Goal: Information Seeking & Learning: Learn about a topic

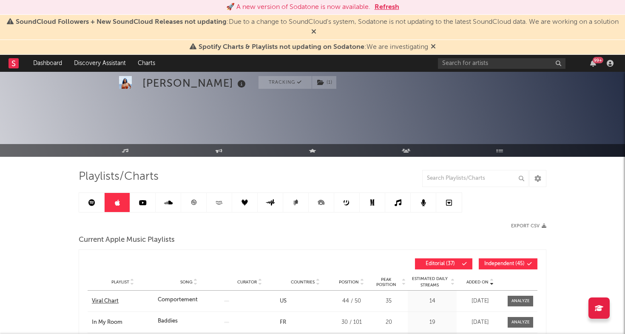
scroll to position [30, 0]
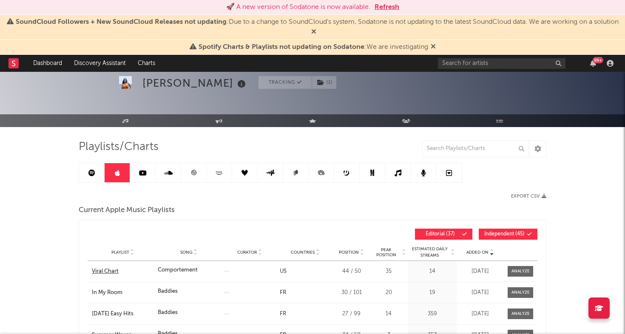
click at [113, 272] on div "Viral Chart" at bounding box center [123, 272] width 62 height 9
click at [197, 171] on link at bounding box center [194, 172] width 26 height 19
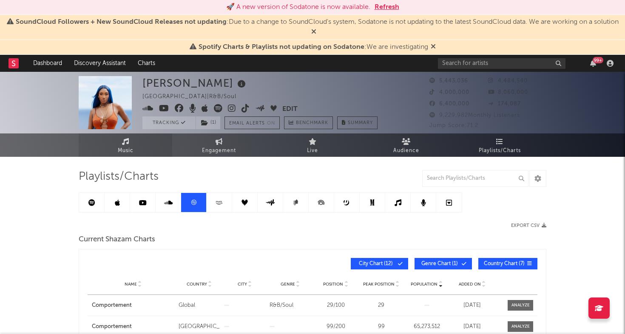
click at [132, 149] on span "Music" at bounding box center [126, 151] width 16 height 10
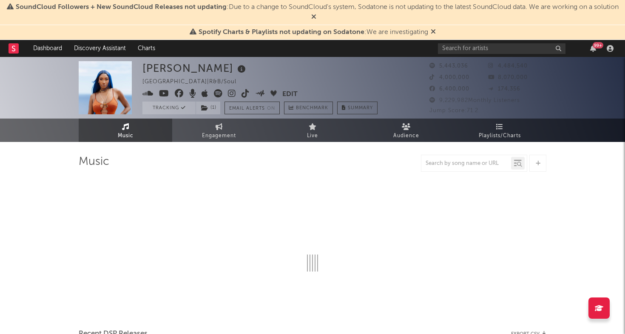
select select "6m"
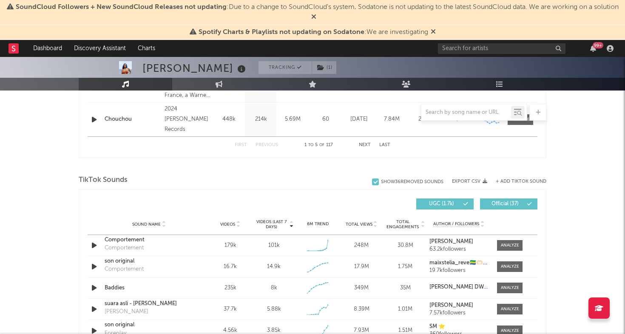
scroll to position [534, 0]
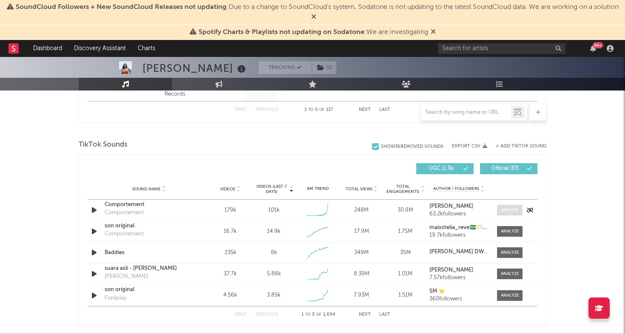
click at [517, 212] on div at bounding box center [510, 210] width 18 height 6
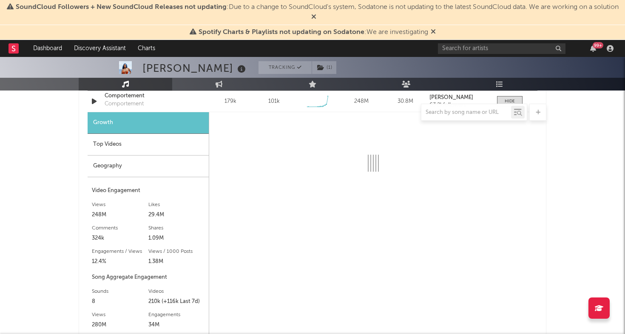
scroll to position [664, 0]
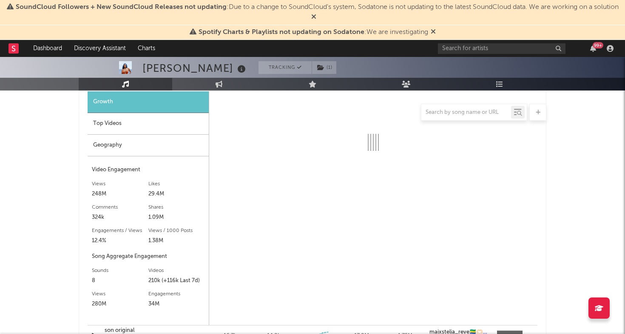
click at [131, 150] on div "Geography" at bounding box center [148, 146] width 121 height 22
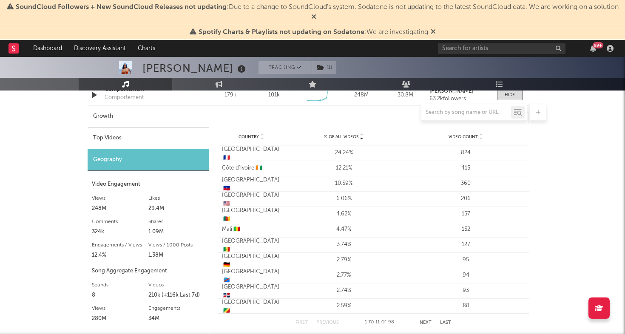
scroll to position [649, 0]
click at [129, 140] on div "Top Videos" at bounding box center [148, 139] width 121 height 22
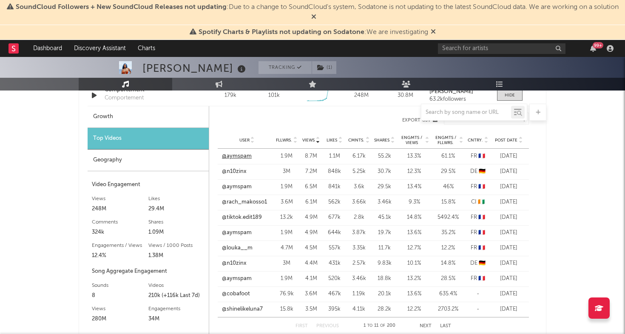
click at [245, 156] on link "@aymspam" at bounding box center [237, 156] width 30 height 9
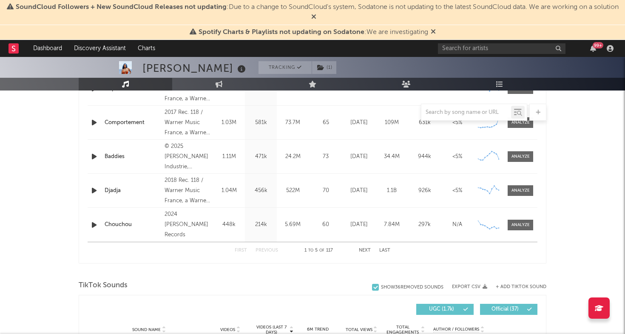
scroll to position [0, 0]
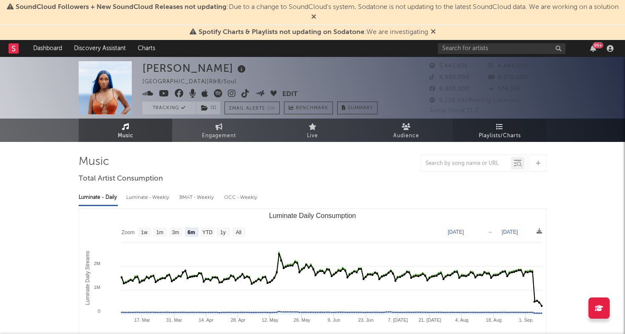
click at [493, 130] on link "Playlists/Charts" at bounding box center [500, 130] width 94 height 23
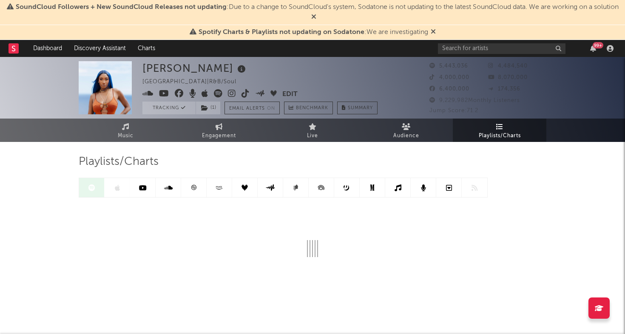
click at [117, 189] on div at bounding box center [283, 188] width 409 height 20
click at [118, 189] on icon at bounding box center [117, 188] width 5 height 7
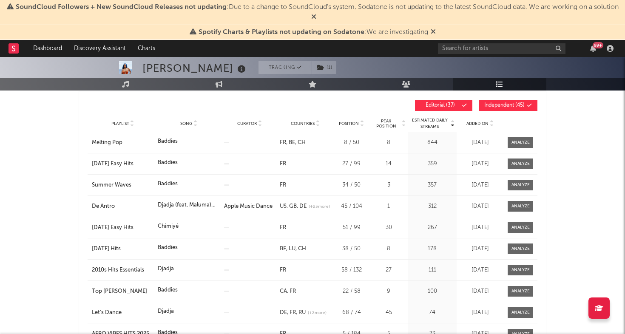
scroll to position [130, 0]
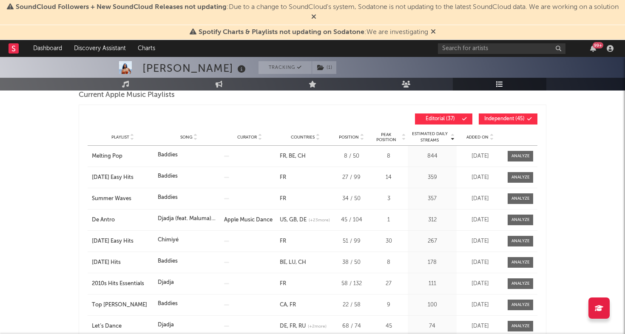
click at [485, 137] on span "Added On" at bounding box center [478, 137] width 22 height 5
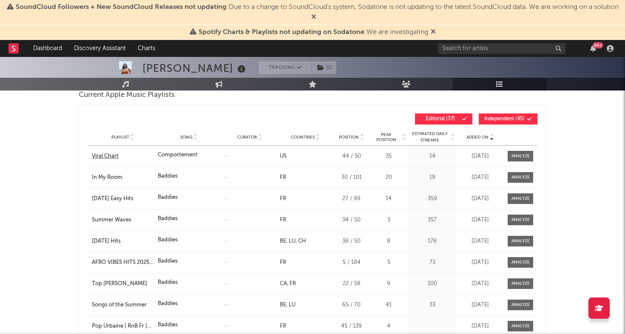
click at [109, 154] on div "Viral Chart" at bounding box center [123, 156] width 62 height 9
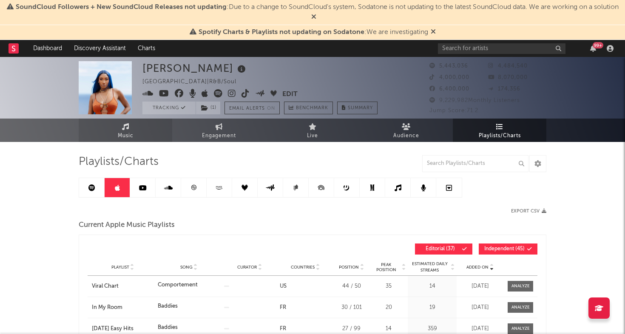
click at [88, 191] on link at bounding box center [92, 187] width 26 height 19
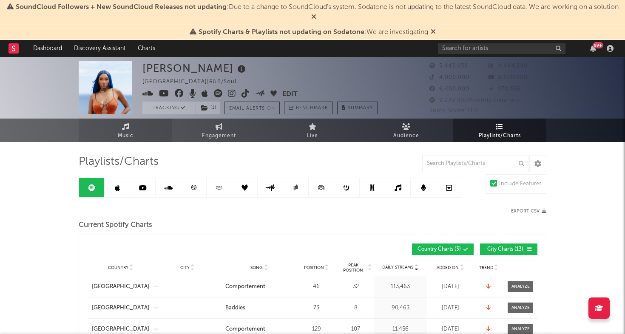
click at [123, 129] on icon at bounding box center [125, 126] width 7 height 7
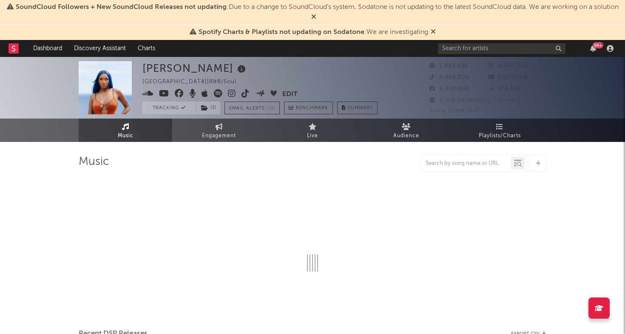
select select "6m"
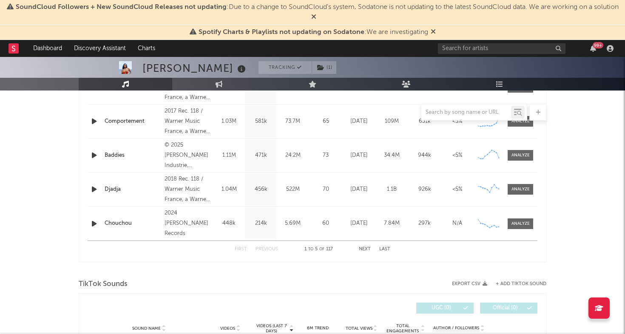
scroll to position [538, 0]
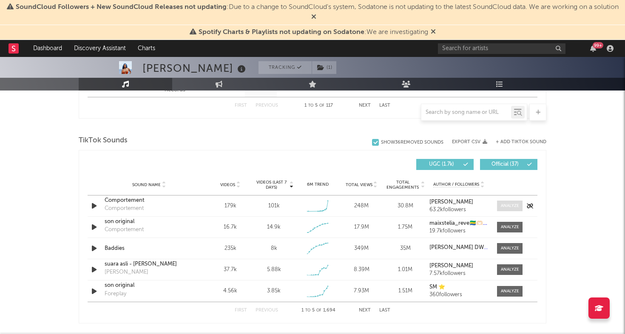
click at [504, 202] on span at bounding box center [510, 206] width 26 height 11
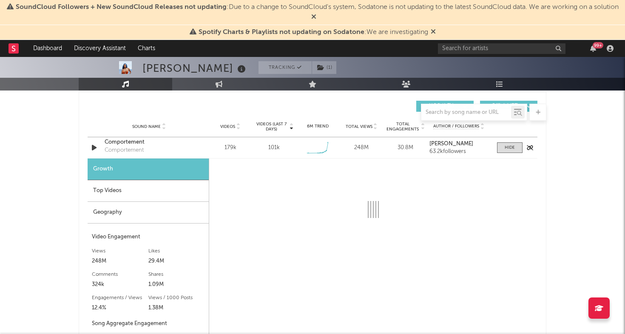
scroll to position [608, 0]
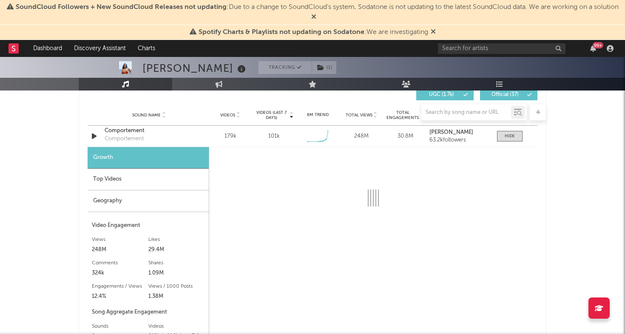
click at [147, 182] on div "Top Videos" at bounding box center [148, 180] width 121 height 22
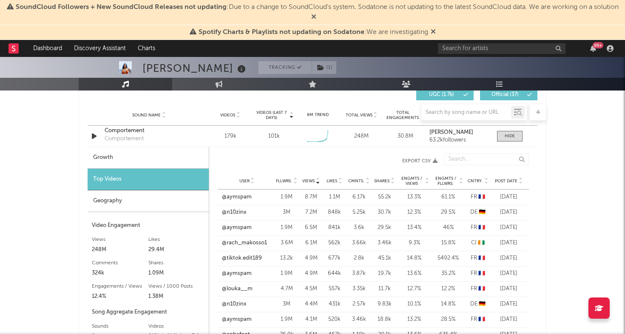
click at [507, 180] on span "Post Date" at bounding box center [506, 181] width 23 height 5
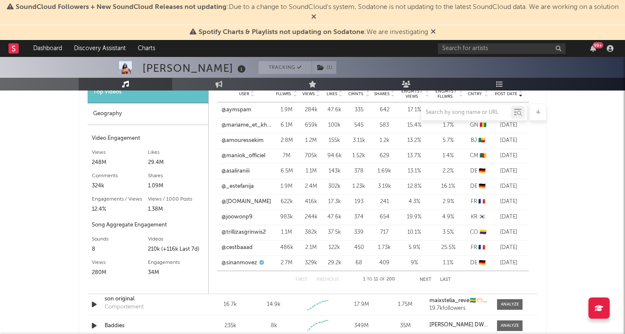
scroll to position [695, 0]
click at [421, 279] on button "Next" at bounding box center [426, 279] width 12 height 5
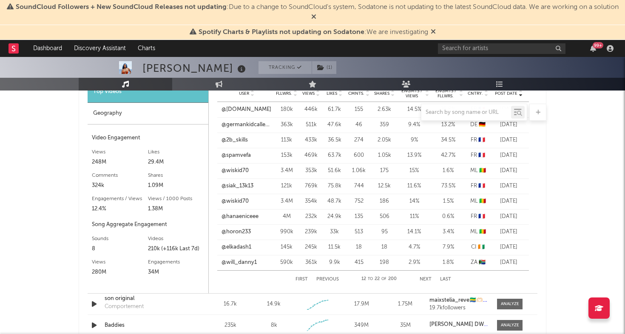
click at [421, 279] on button "Next" at bounding box center [426, 279] width 12 height 5
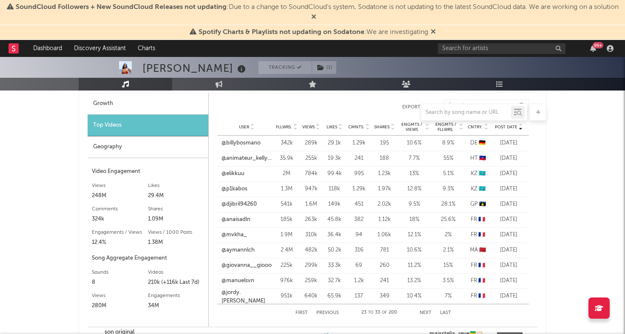
scroll to position [661, 0]
click at [425, 312] on button "Next" at bounding box center [426, 313] width 12 height 5
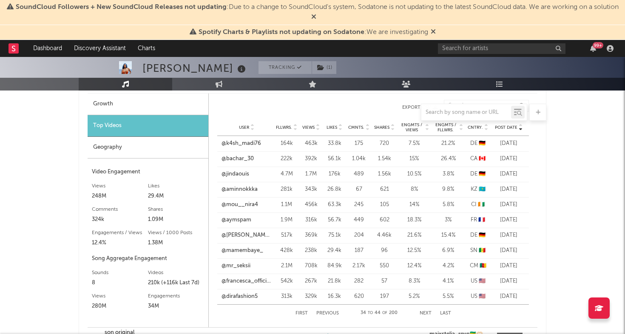
click at [425, 312] on button "Next" at bounding box center [426, 313] width 12 height 5
click at [331, 312] on button "Previous" at bounding box center [327, 313] width 23 height 5
click at [235, 174] on link "@troodandbens0" at bounding box center [244, 174] width 45 height 9
click at [249, 143] on link "@sanparey777" at bounding box center [240, 144] width 37 height 9
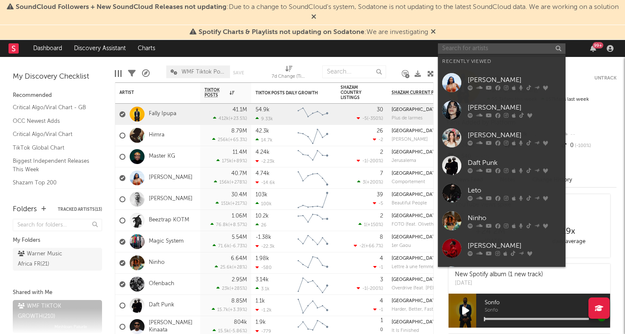
click at [498, 47] on input "text" at bounding box center [502, 48] width 128 height 11
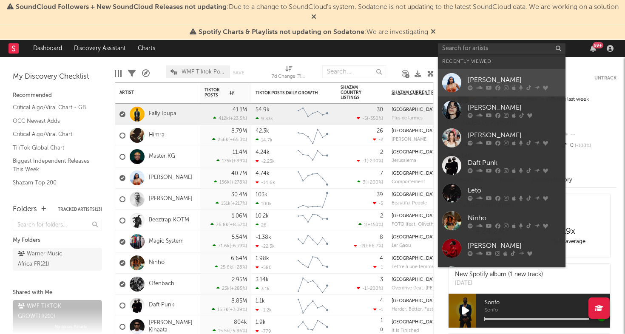
click at [465, 81] on link "[PERSON_NAME]" at bounding box center [502, 83] width 128 height 28
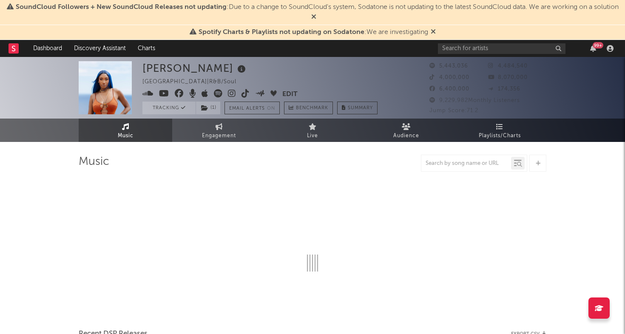
select select "6m"
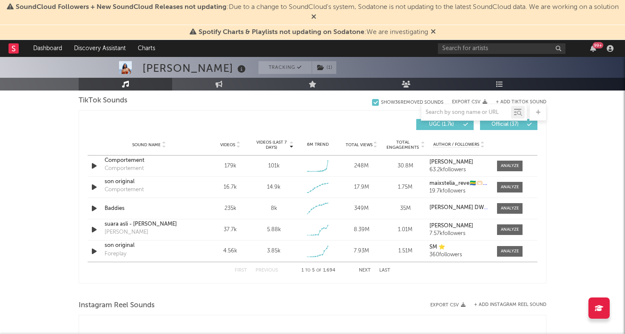
scroll to position [579, 0]
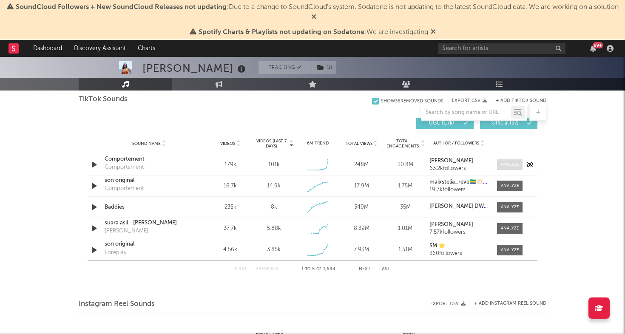
click at [503, 160] on span at bounding box center [510, 165] width 26 height 11
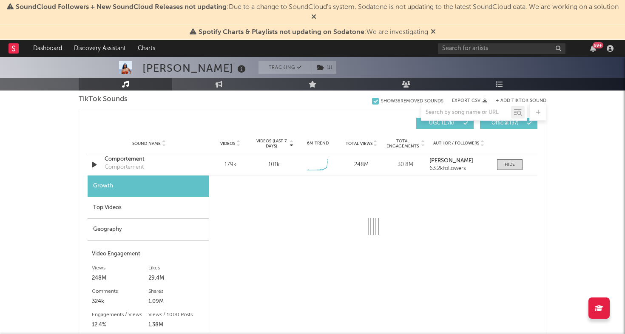
click at [140, 235] on div "Geography" at bounding box center [148, 230] width 121 height 22
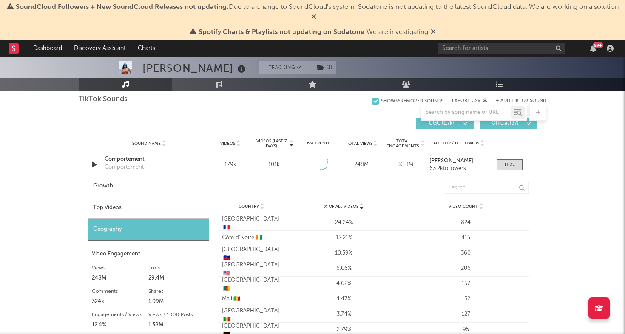
click at [149, 211] on div "Top Videos" at bounding box center [148, 208] width 121 height 22
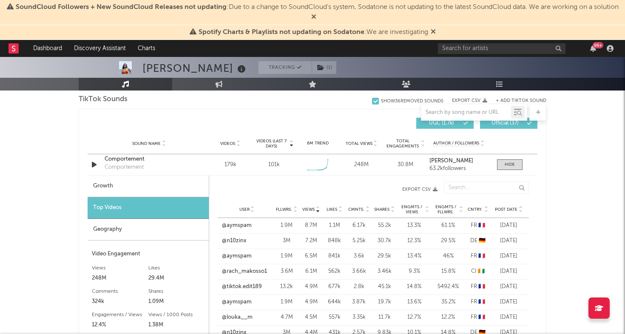
click at [505, 208] on span "Post Date" at bounding box center [506, 209] width 23 height 5
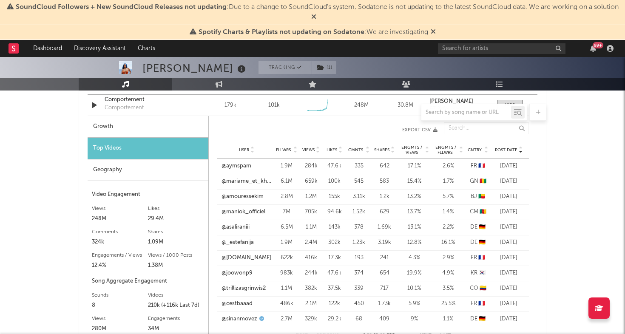
scroll to position [639, 0]
click at [476, 149] on span "Cntry." at bounding box center [475, 149] width 15 height 5
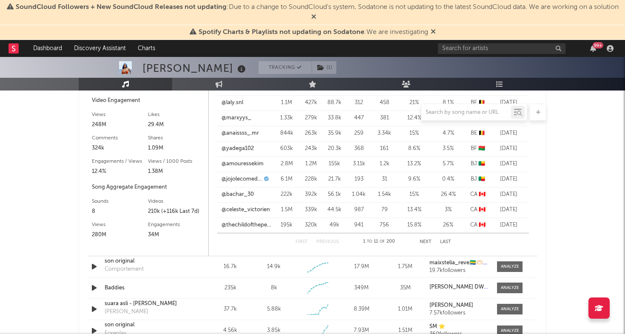
scroll to position [742, 0]
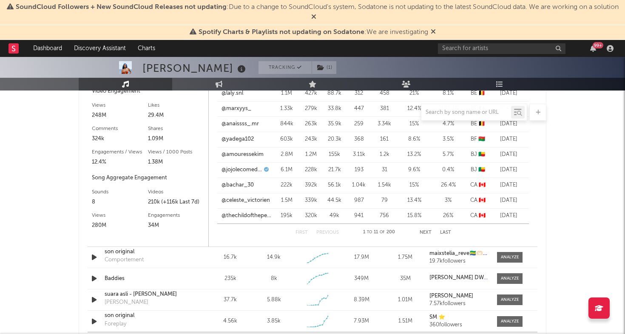
click at [450, 231] on button "Last" at bounding box center [445, 233] width 11 height 5
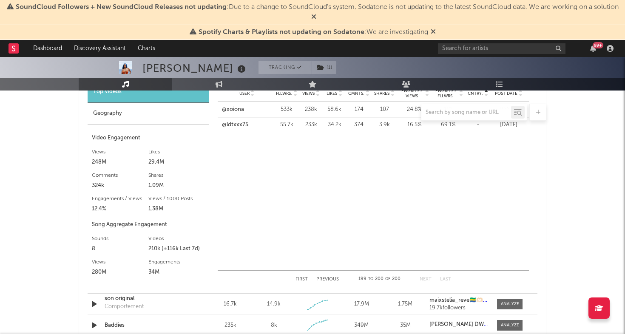
scroll to position [693, 0]
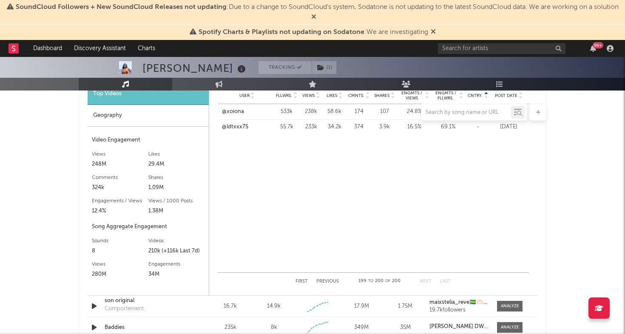
click at [332, 280] on button "Previous" at bounding box center [327, 281] width 23 height 5
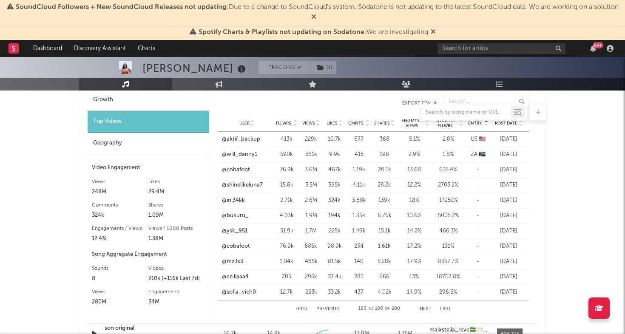
scroll to position [661, 0]
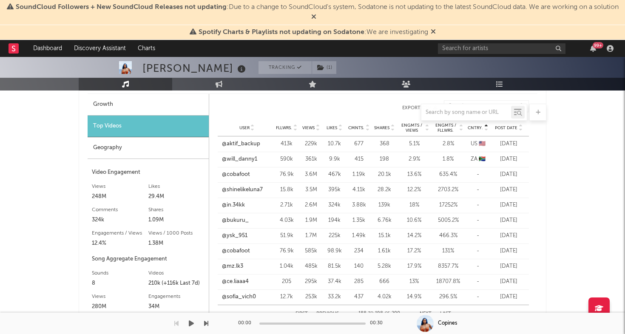
click at [323, 314] on div "00:00 00:30" at bounding box center [312, 323] width 149 height 21
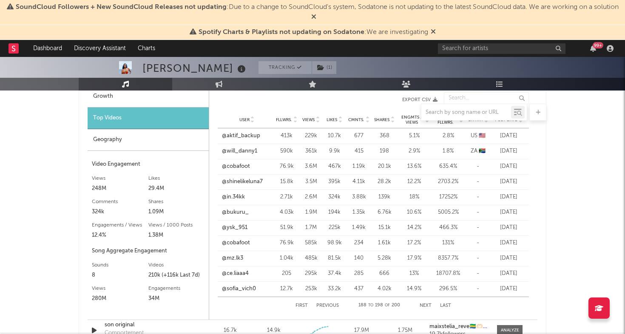
scroll to position [670, 0]
click at [326, 303] on button "Previous" at bounding box center [327, 305] width 23 height 5
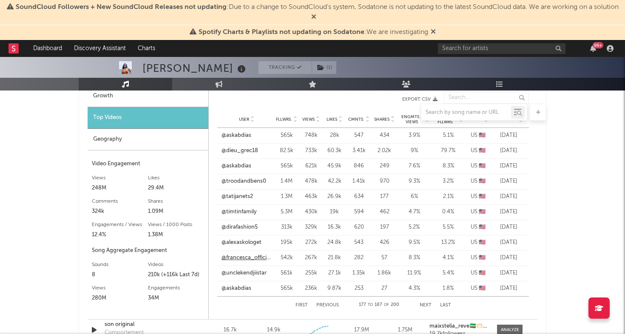
click at [243, 260] on link "@francesca_official2" at bounding box center [247, 258] width 50 height 9
click at [247, 242] on link "@alexaskologet" at bounding box center [242, 243] width 40 height 9
click at [243, 224] on link "@dirafashion5" at bounding box center [240, 227] width 36 height 9
click at [249, 181] on link "@troodandbens0" at bounding box center [244, 181] width 45 height 9
click at [241, 136] on link "@askabdias" at bounding box center [237, 135] width 30 height 9
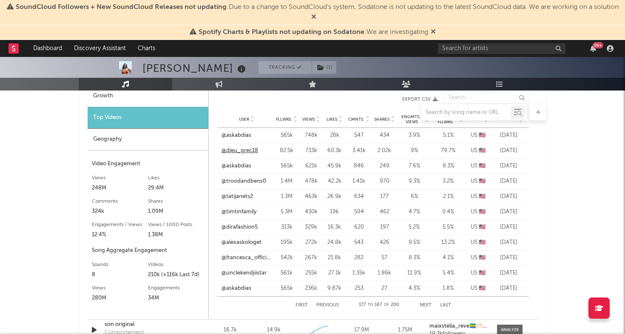
click at [239, 153] on link "@dieu_grec18" at bounding box center [240, 151] width 37 height 9
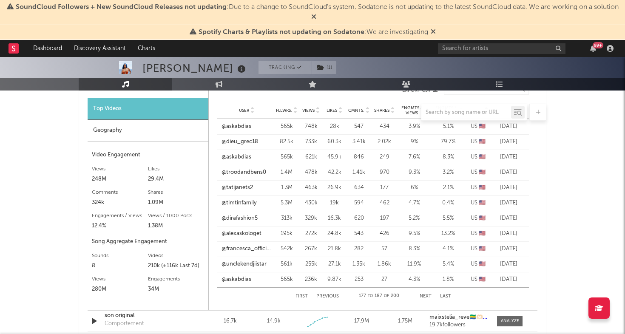
scroll to position [679, 0]
click at [332, 296] on button "Previous" at bounding box center [327, 296] width 23 height 5
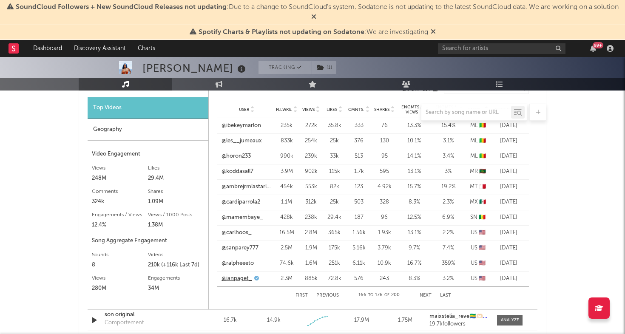
click at [238, 277] on link "@ianpaget_" at bounding box center [237, 279] width 31 height 9
click at [241, 263] on link "@ralpheeeto" at bounding box center [238, 263] width 32 height 9
click at [244, 248] on link "@sanparey777" at bounding box center [240, 248] width 37 height 9
click at [237, 234] on link "@carlhoos_" at bounding box center [237, 233] width 30 height 9
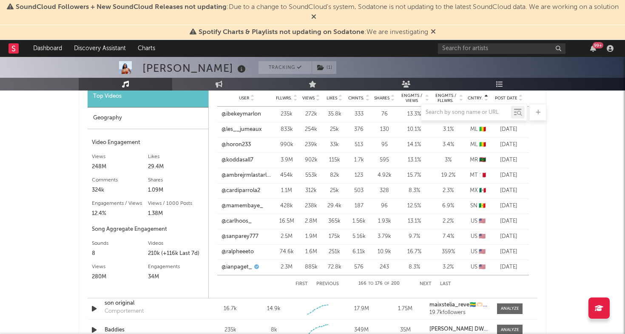
scroll to position [698, 0]
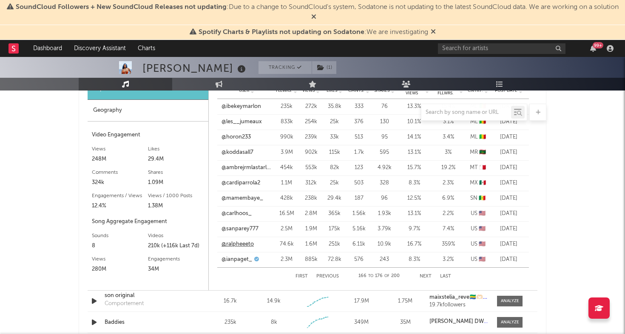
click at [240, 243] on link "@ralpheeeto" at bounding box center [238, 244] width 32 height 9
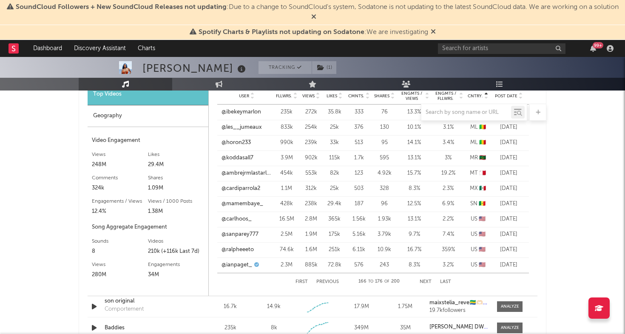
scroll to position [692, 0]
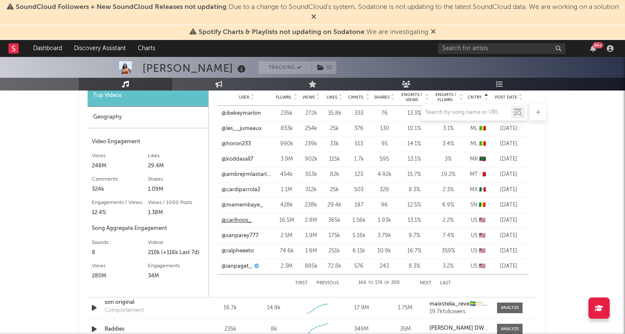
click at [242, 219] on link "@carlhoos_" at bounding box center [237, 221] width 30 height 9
